Goal: Unclear

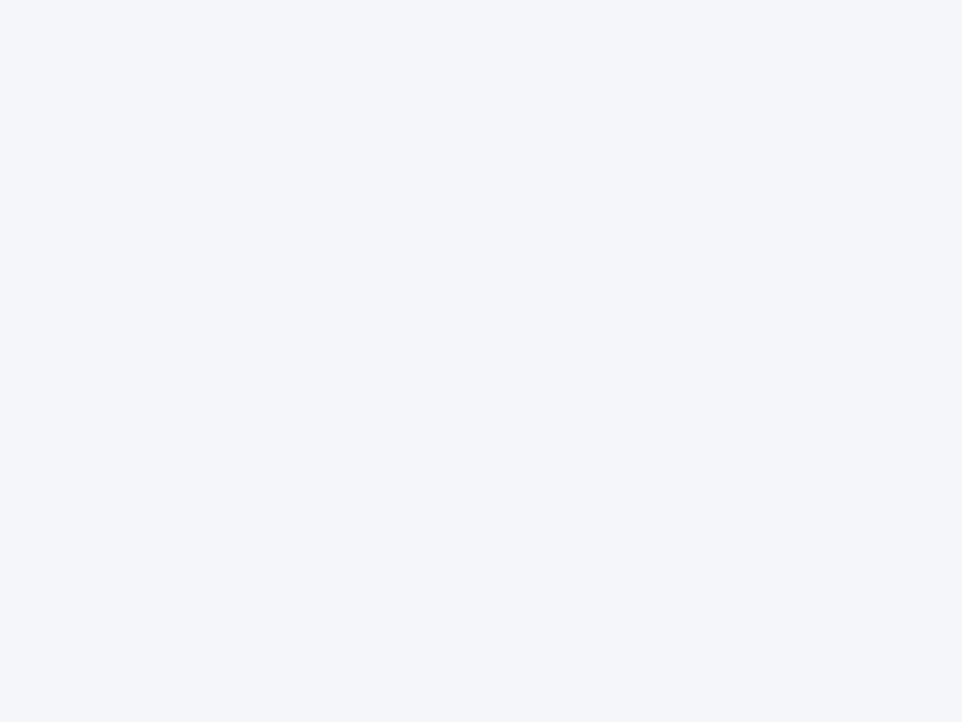
click at [481, 361] on div at bounding box center [481, 361] width 962 height 722
